Goal: Information Seeking & Learning: Learn about a topic

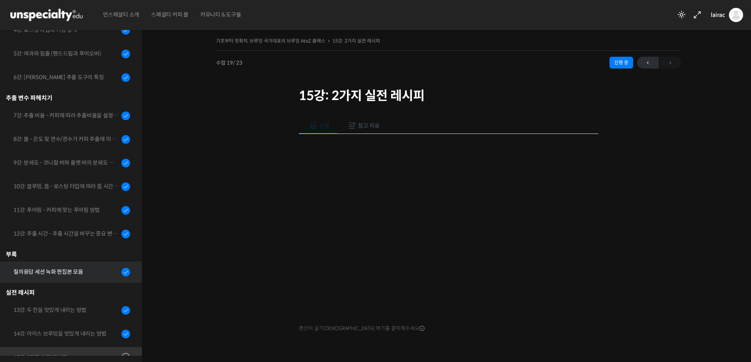
scroll to position [279, 0]
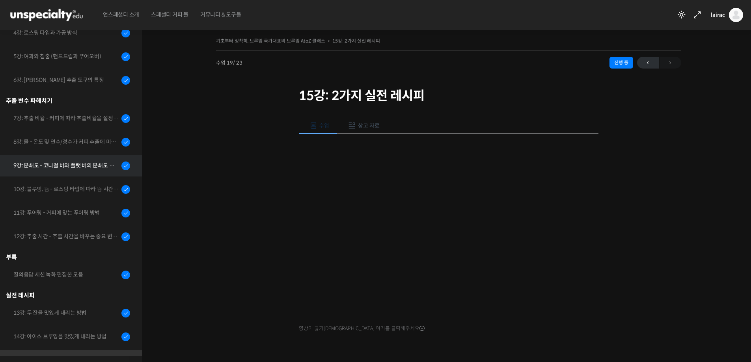
click at [89, 164] on div "9강: 분쇄도 - 코니컬 버와 플랫 버의 분쇄도 차이는 왜 추출 결과물에 영향을 미치는가" at bounding box center [66, 165] width 106 height 9
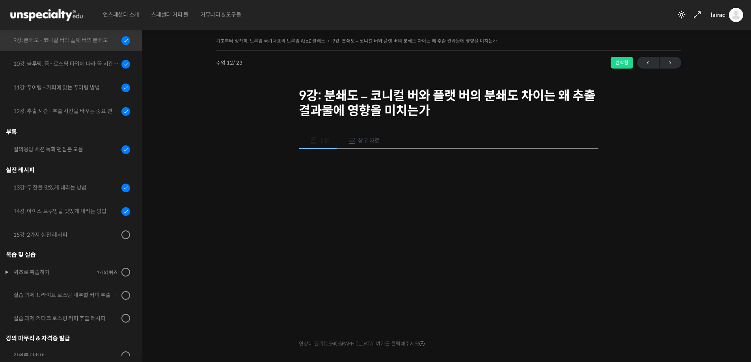
scroll to position [358, 0]
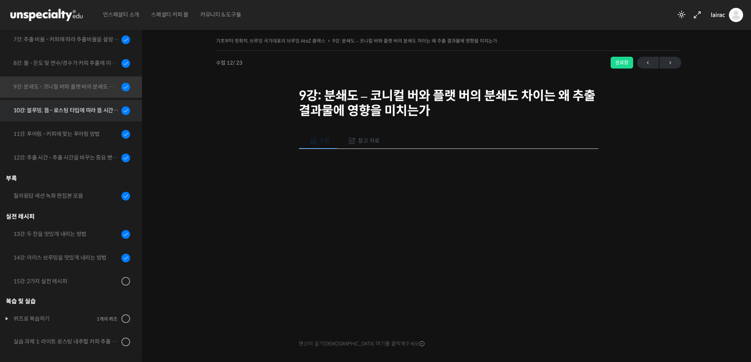
click at [89, 108] on div "10강: 블루밍, 뜸 - 로스팅 타입에 따라 뜸 시간을 다르게 해야 하는 이유" at bounding box center [66, 110] width 106 height 9
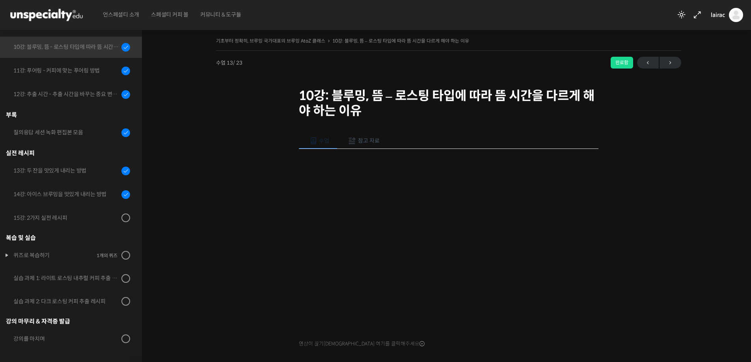
scroll to position [358, 0]
